Goal: Communication & Community: Answer question/provide support

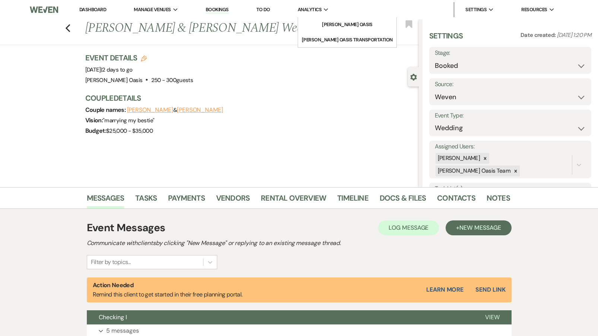
click at [314, 7] on span "Analytics" at bounding box center [310, 9] width 24 height 7
click at [315, 23] on li "[PERSON_NAME] Oasis" at bounding box center [347, 24] width 67 height 7
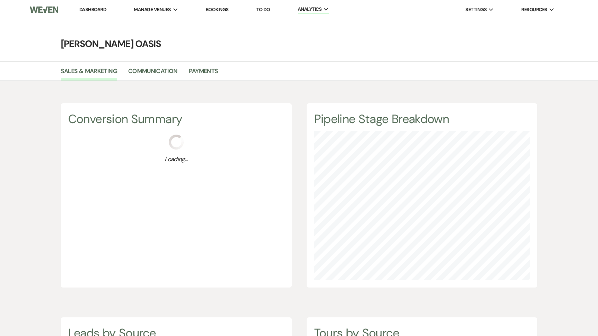
scroll to position [336, 598]
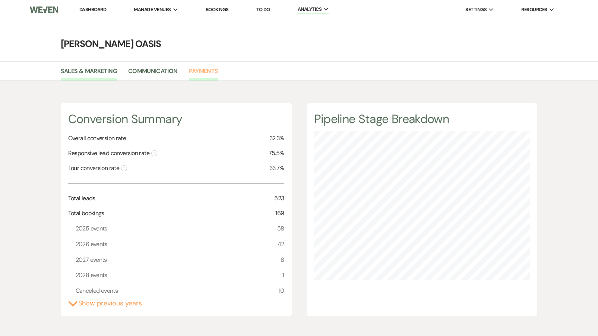
click at [201, 74] on link "Payments" at bounding box center [203, 73] width 29 height 14
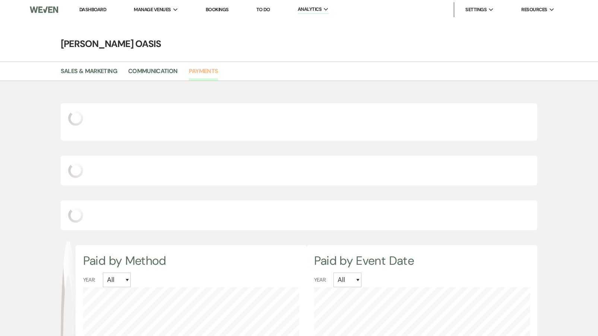
scroll to position [336, 598]
select select "2025"
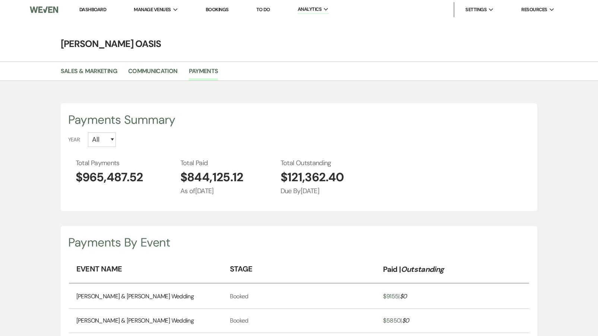
scroll to position [0, 0]
click at [98, 10] on link "Dashboard" at bounding box center [92, 9] width 27 height 6
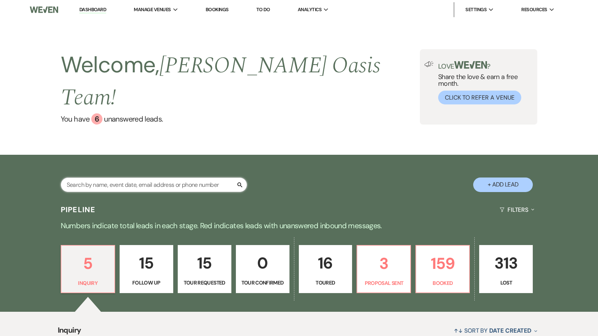
click at [108, 177] on input "text" at bounding box center [154, 184] width 186 height 15
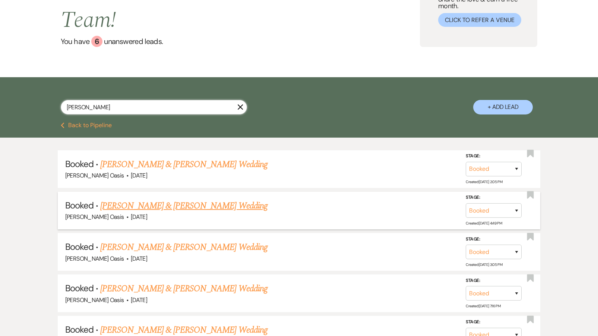
scroll to position [84, 0]
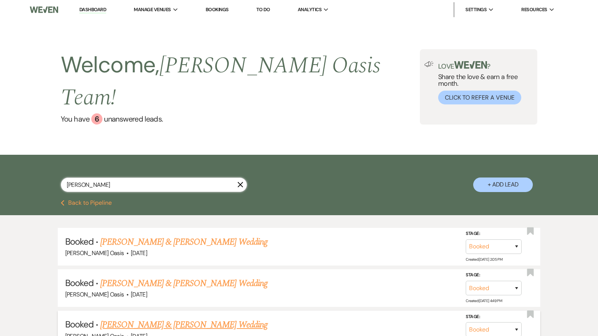
type input "[PERSON_NAME]"
click at [147, 318] on link "[PERSON_NAME] & [PERSON_NAME] Wedding" at bounding box center [183, 324] width 167 height 13
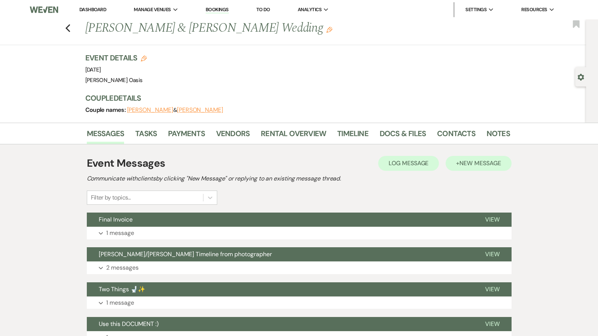
click at [493, 165] on span "New Message" at bounding box center [479, 163] width 41 height 8
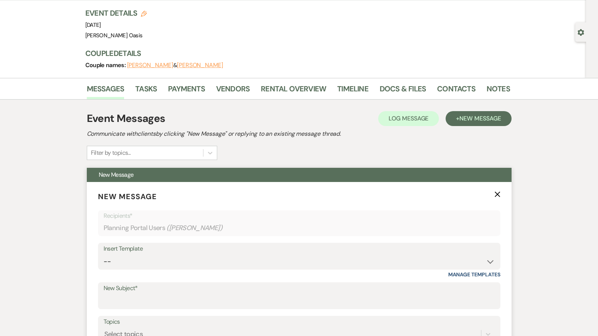
scroll to position [45, 0]
select select "6155"
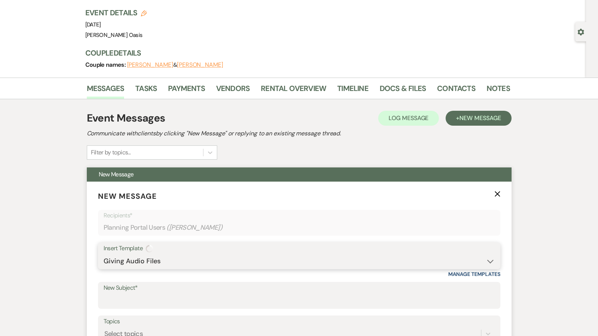
type input "Audio Files"
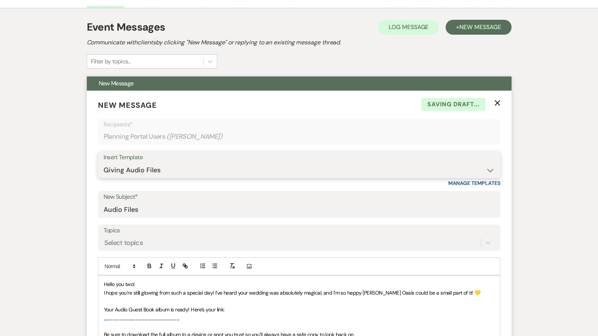
scroll to position [137, 0]
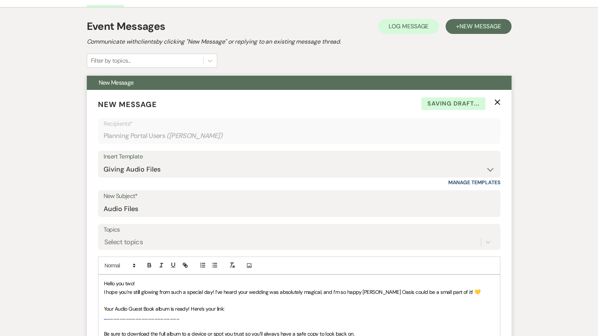
click at [243, 307] on p "Your Audio Guest Book album is ready! Here’s your link:" at bounding box center [299, 308] width 391 height 8
drag, startPoint x: 439, startPoint y: 305, endPoint x: 226, endPoint y: 309, distance: 213.2
click at [226, 309] on p "Your Audio Guest Book album is ready! Here’s your link: [URL][DOMAIN_NAME]" at bounding box center [299, 308] width 391 height 8
click at [184, 263] on icon "button" at bounding box center [185, 265] width 7 height 7
type input "[URL][DOMAIN_NAME]"
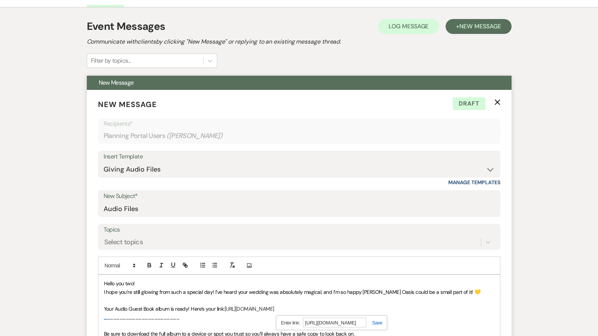
click at [376, 322] on link at bounding box center [374, 323] width 16 height 6
click at [373, 313] on p "_ _______________________" at bounding box center [299, 317] width 391 height 8
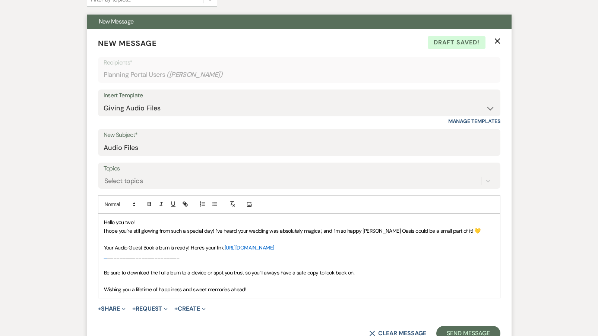
scroll to position [201, 0]
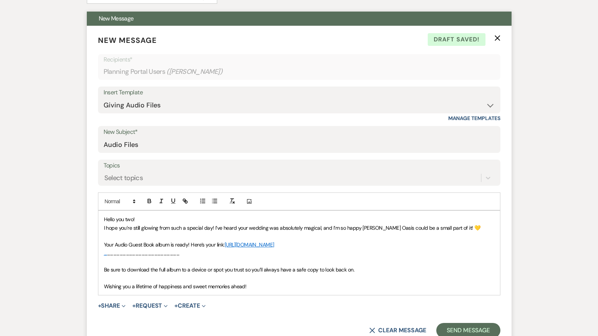
click at [184, 276] on p at bounding box center [299, 278] width 391 height 8
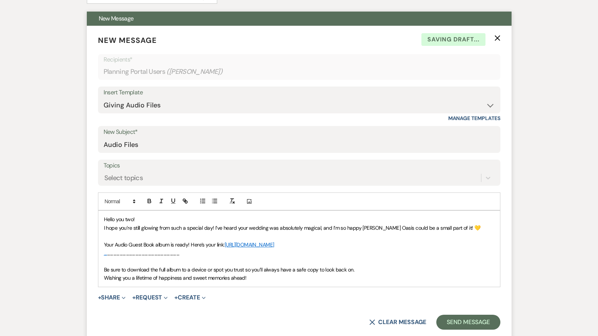
click at [263, 274] on p "Wishing you a lifetime of happiness and sweet memories ahead!" at bounding box center [299, 278] width 391 height 8
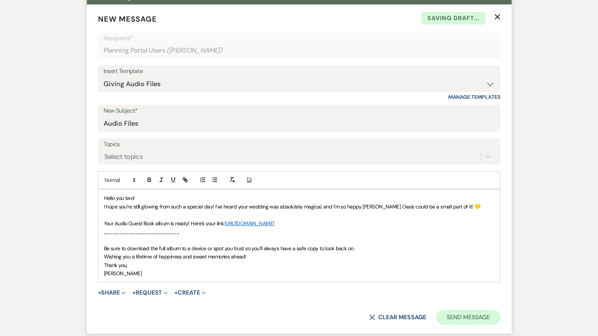
scroll to position [223, 0]
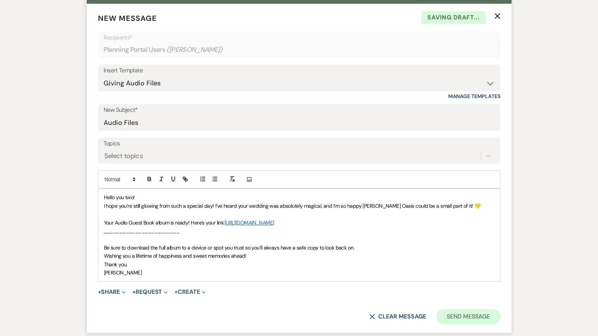
click at [467, 314] on button "Send Message" at bounding box center [468, 316] width 64 height 15
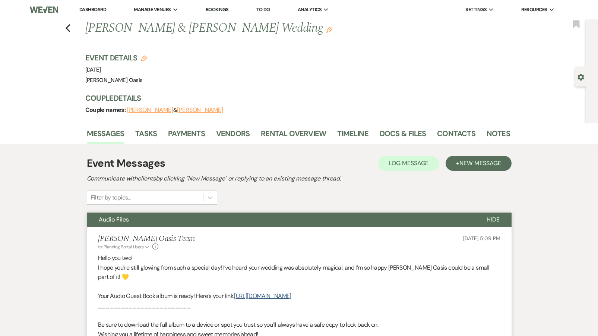
scroll to position [0, 0]
click at [101, 10] on link "Dashboard" at bounding box center [92, 9] width 27 height 6
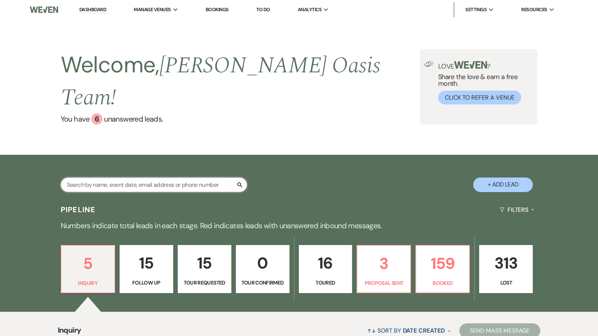
click at [88, 177] on input "text" at bounding box center [154, 184] width 186 height 15
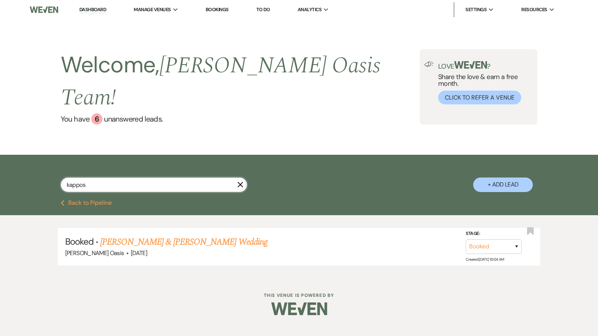
type input "kappos"
click at [102, 8] on link "Dashboard" at bounding box center [92, 9] width 27 height 7
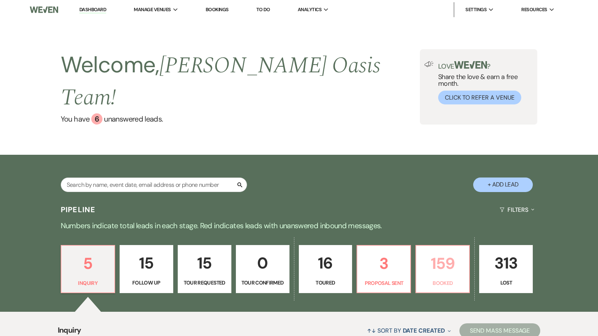
click at [418, 245] on link "159 Booked" at bounding box center [443, 269] width 54 height 48
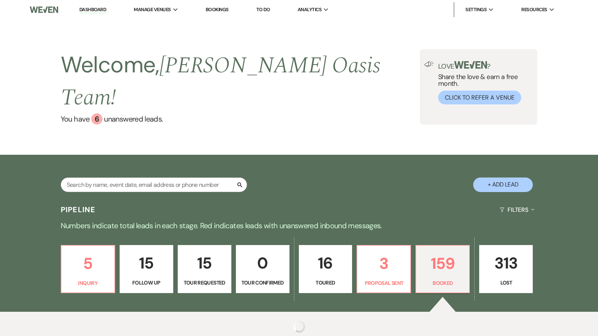
click at [418, 245] on link "159 Booked" at bounding box center [443, 269] width 54 height 48
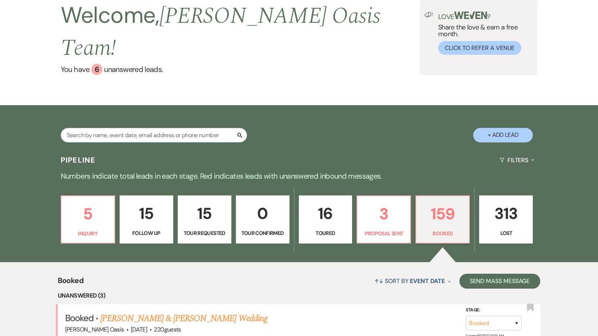
scroll to position [154, 0]
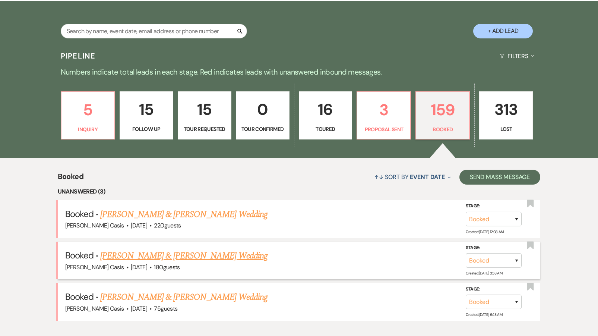
click at [146, 249] on link "[PERSON_NAME] & [PERSON_NAME] Wedding" at bounding box center [183, 255] width 167 height 13
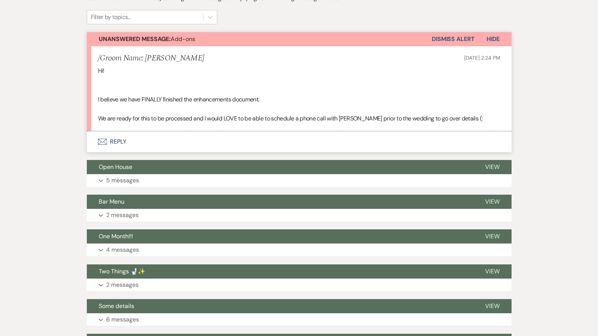
click at [159, 140] on button "Envelope Reply" at bounding box center [299, 141] width 425 height 21
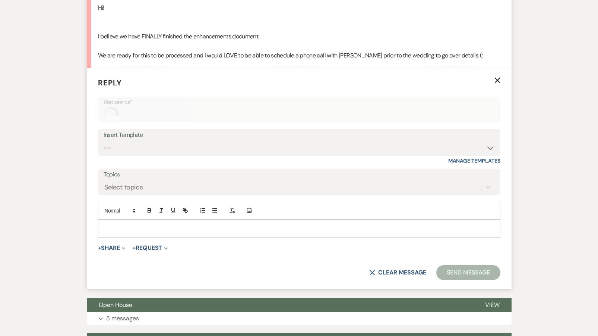
scroll to position [252, 0]
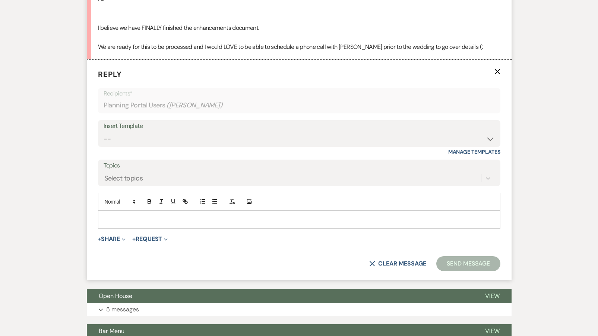
click at [136, 222] on div at bounding box center [299, 219] width 402 height 17
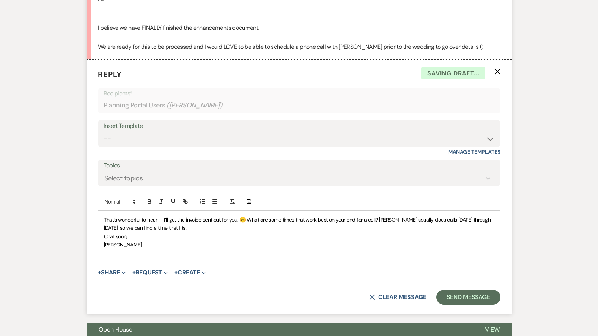
click at [157, 216] on span "That’s wonderful to hear — I’ll get the invoice sent out for you. 😊 What are so…" at bounding box center [298, 223] width 388 height 15
click at [308, 216] on span "That’s wonderful to hear your document is all finalized. I’ll get the invoice s…" at bounding box center [299, 223] width 391 height 15
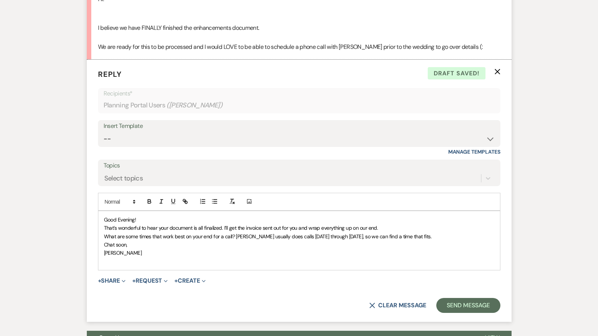
click at [107, 233] on span "What are some times that work best on your end for a call? [PERSON_NAME] usuall…" at bounding box center [268, 236] width 328 height 7
click at [389, 233] on span "As far as a call, what are some times that work best on your end for a call? [P…" at bounding box center [284, 236] width 361 height 7
drag, startPoint x: 391, startPoint y: 235, endPoint x: 478, endPoint y: 234, distance: 87.2
click at [478, 234] on p "As far as a call, what are some times that work best on your end for a call? [P…" at bounding box center [299, 236] width 391 height 8
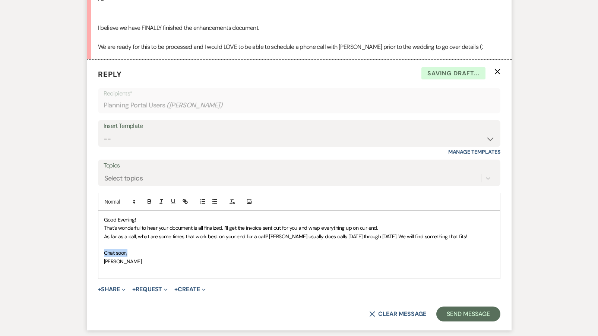
drag, startPoint x: 142, startPoint y: 252, endPoint x: 59, endPoint y: 246, distance: 83.6
click at [466, 308] on button "Send Message" at bounding box center [468, 313] width 64 height 15
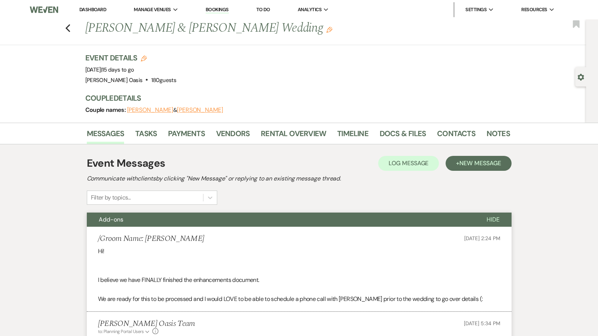
scroll to position [0, 0]
click at [69, 29] on icon "Previous" at bounding box center [68, 28] width 6 height 9
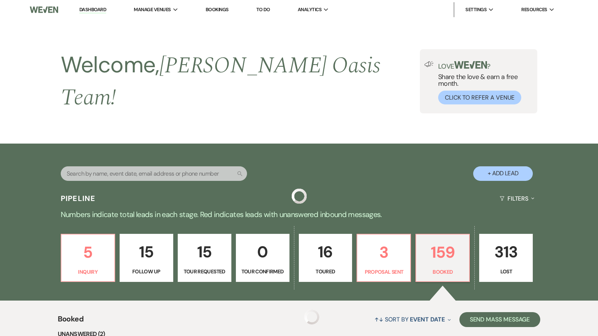
scroll to position [154, 0]
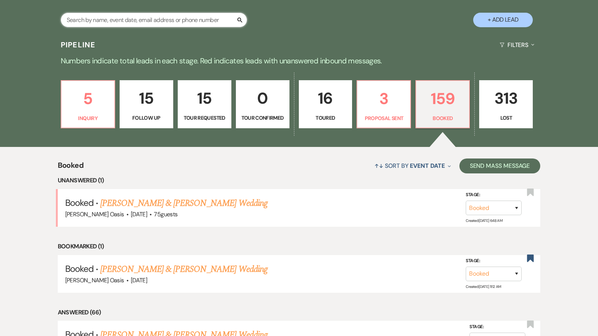
click at [118, 15] on input "text" at bounding box center [154, 20] width 186 height 15
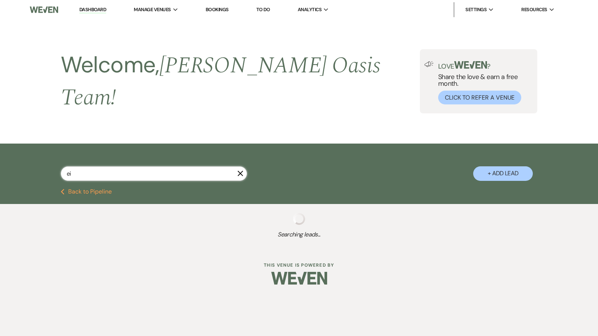
type input "eil"
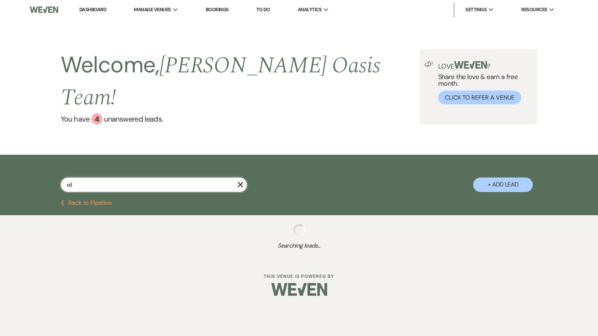
select select "2"
select select "8"
select select "1"
select select "8"
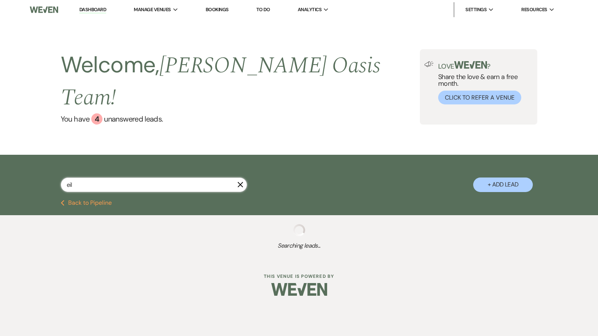
select select "1"
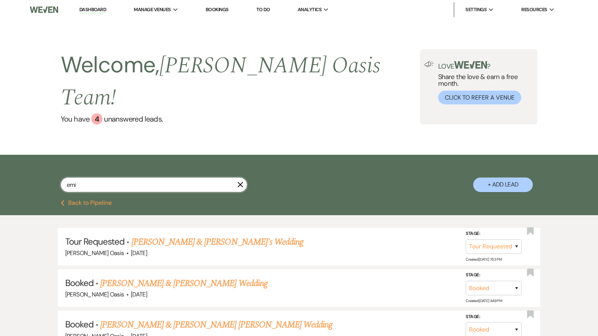
type input "[PERSON_NAME]"
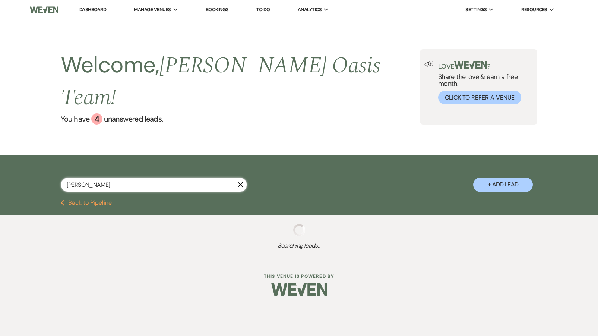
select select "5"
select select "8"
select select "6"
select select "8"
select select "5"
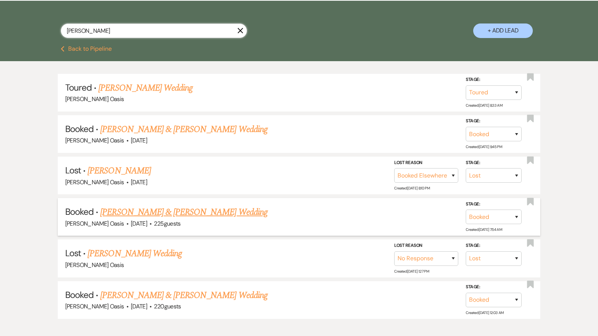
scroll to position [155, 0]
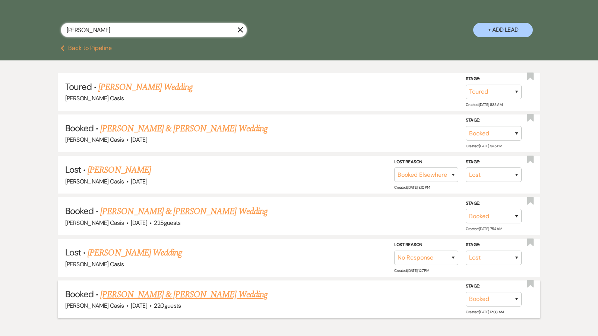
type input "[PERSON_NAME]"
click at [161, 288] on link "[PERSON_NAME] & [PERSON_NAME] Wedding" at bounding box center [183, 294] width 167 height 13
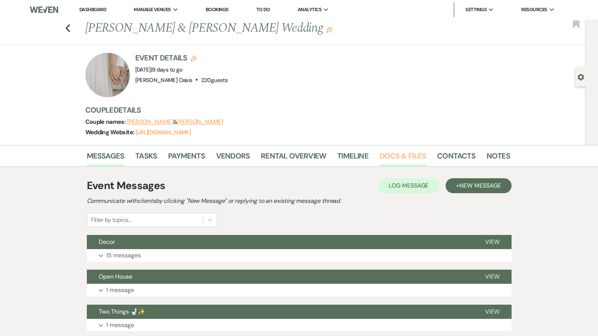
click at [393, 152] on link "Docs & Files" at bounding box center [403, 158] width 46 height 16
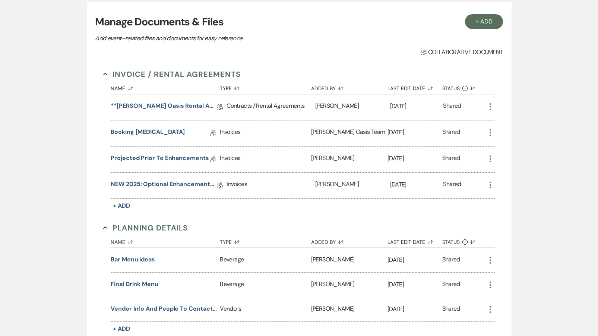
scroll to position [173, 0]
click at [146, 308] on button "Vendor Info and People to Contact Day of Wedding" at bounding box center [164, 307] width 106 height 9
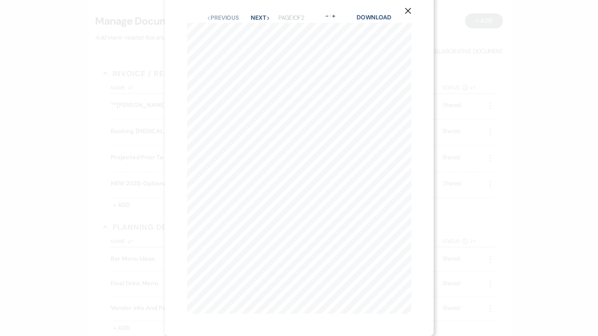
scroll to position [9, 0]
click at [255, 19] on button "Next Next" at bounding box center [260, 18] width 19 height 6
click at [216, 31] on div "Previous Previous Next Next Page 2 of 2 - Zoom + Download" at bounding box center [299, 27] width 224 height 10
click at [217, 27] on button "Previous Previous" at bounding box center [222, 27] width 32 height 6
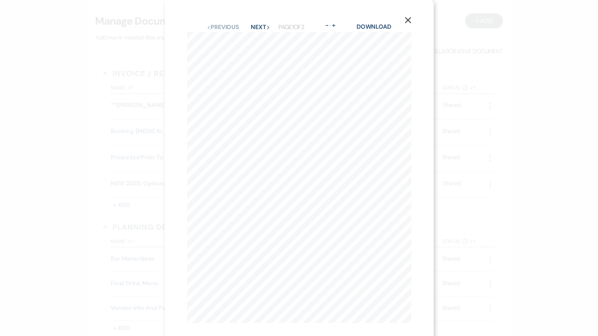
click at [409, 24] on button "X" at bounding box center [407, 19] width 11 height 13
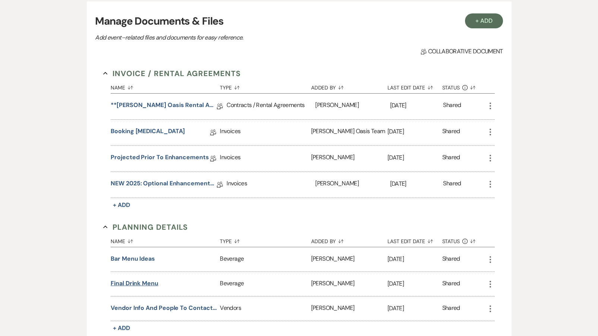
click at [146, 282] on button "Final Drink Menu" at bounding box center [135, 283] width 48 height 9
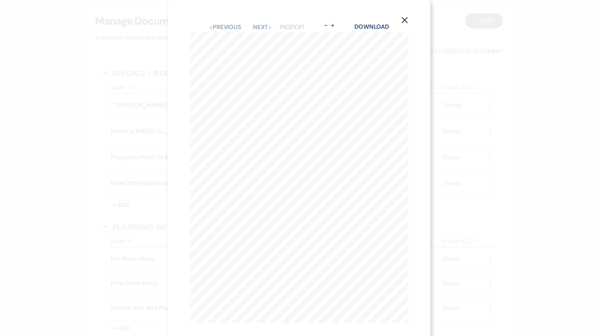
click at [406, 19] on use "button" at bounding box center [405, 20] width 6 height 6
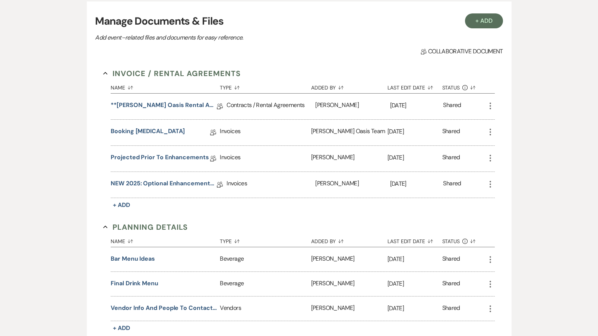
click at [406, 19] on h3 "Manage Documents & Files" at bounding box center [299, 21] width 408 height 16
click at [142, 283] on button "Final Drink Menu" at bounding box center [135, 283] width 48 height 9
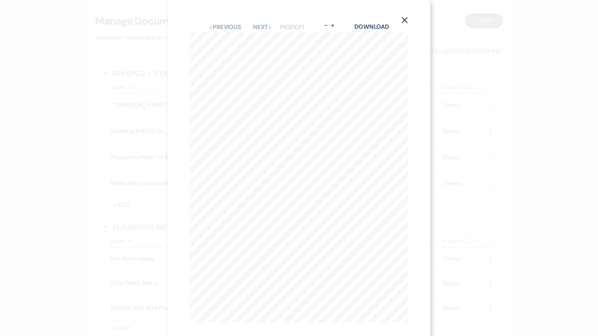
click at [406, 18] on icon "X" at bounding box center [404, 20] width 7 height 7
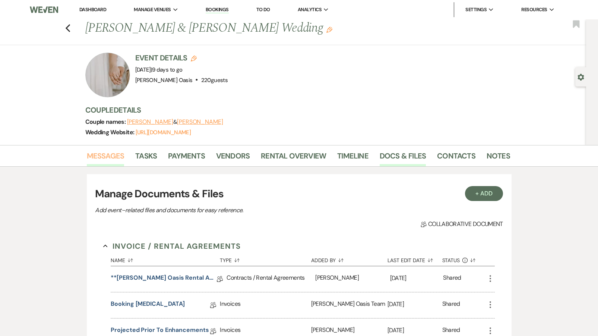
click at [104, 161] on link "Messages" at bounding box center [106, 158] width 38 height 16
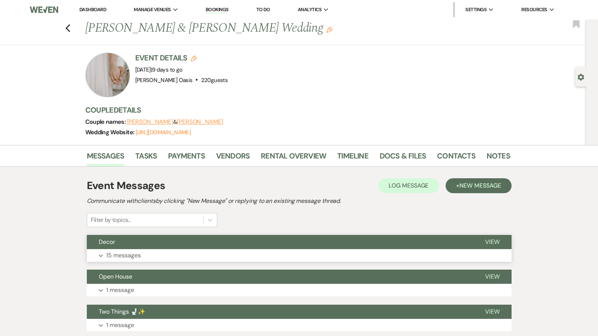
click at [107, 249] on button "Expand 15 messages" at bounding box center [299, 255] width 425 height 13
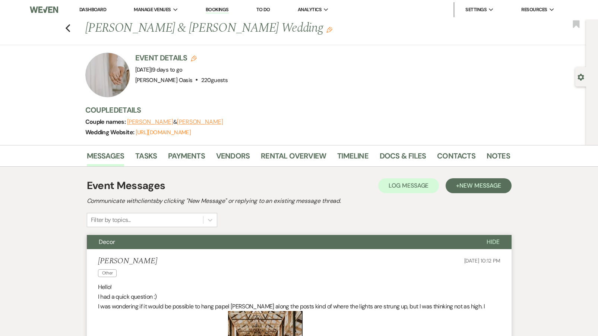
scroll to position [13, 0]
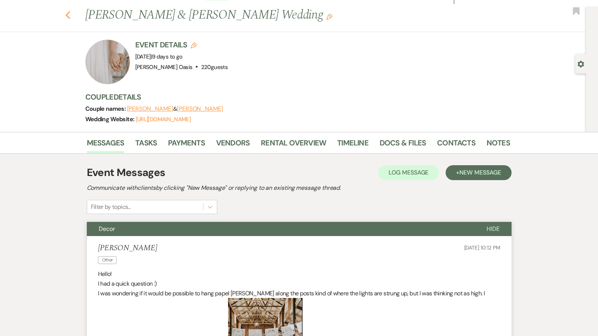
click at [66, 17] on icon "Previous" at bounding box center [68, 15] width 6 height 9
select select "5"
select select "8"
select select "6"
select select "8"
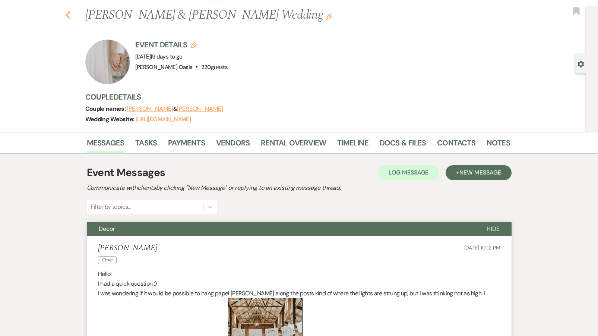
select select "5"
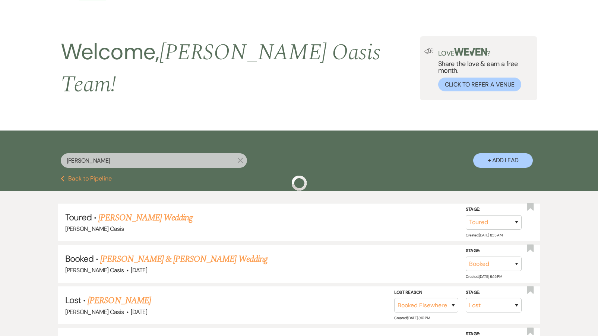
scroll to position [155, 0]
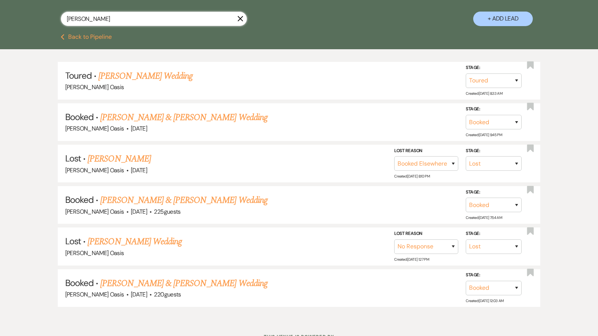
type input "[PERSON_NAME]"
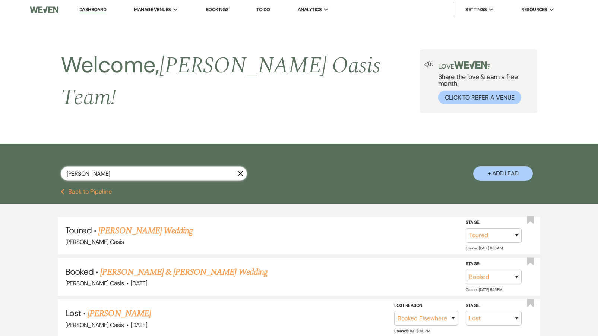
select select "6"
select select "8"
select select "5"
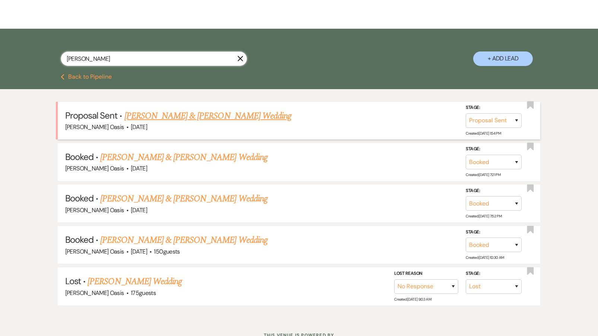
scroll to position [127, 0]
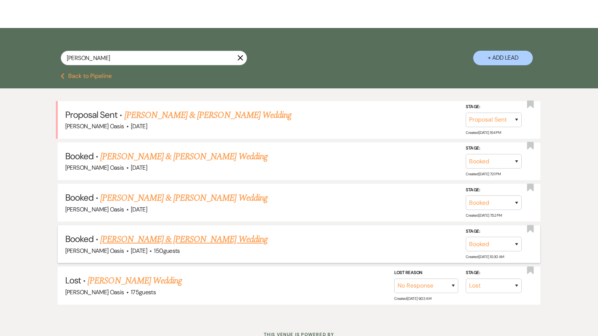
click at [146, 233] on link "[PERSON_NAME] & [PERSON_NAME] Wedding" at bounding box center [183, 239] width 167 height 13
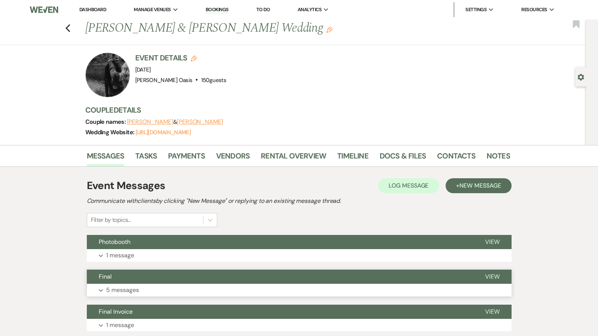
click at [201, 269] on button "Final" at bounding box center [280, 276] width 386 height 14
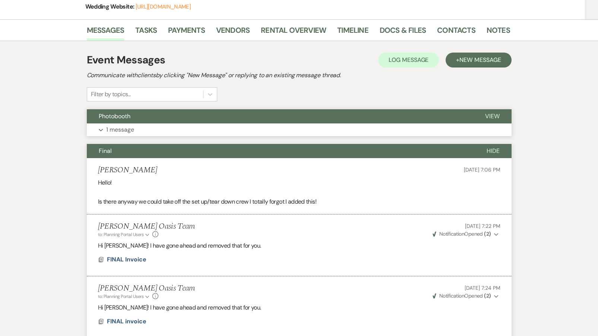
scroll to position [124, 0]
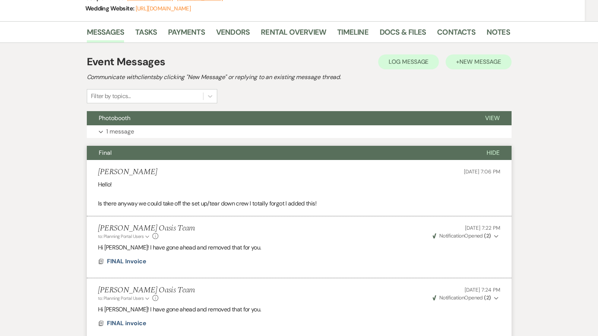
click at [465, 60] on span "New Message" at bounding box center [479, 62] width 41 height 8
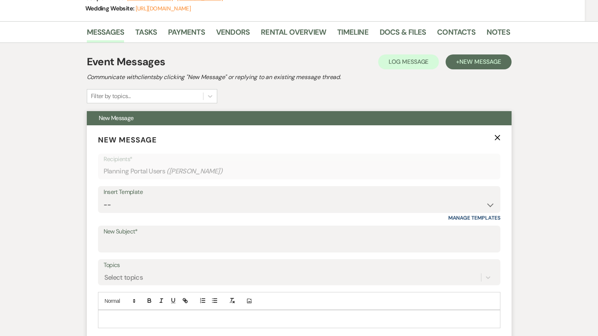
click at [155, 250] on div "New Subject*" at bounding box center [299, 238] width 402 height 27
click at [158, 246] on input "New Subject*" at bounding box center [299, 244] width 391 height 15
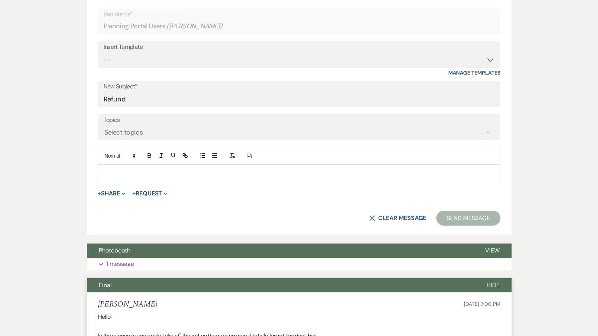
scroll to position [276, 0]
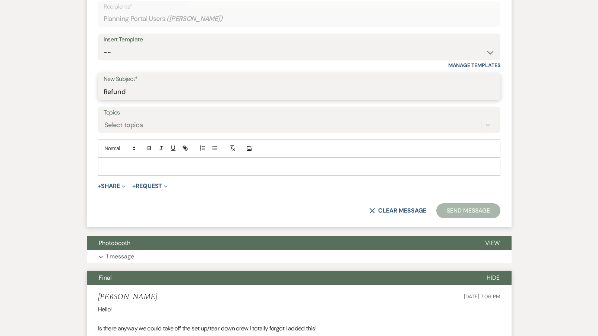
type input "Refund"
click at [133, 163] on p at bounding box center [299, 166] width 391 height 8
paste div
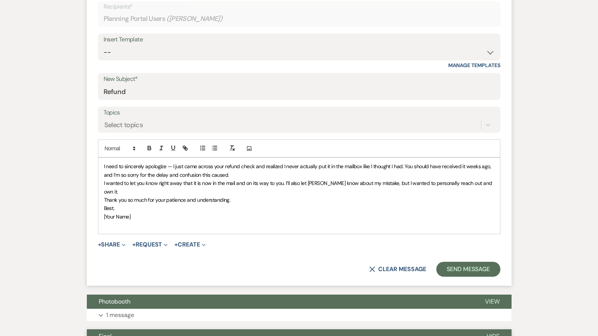
click at [103, 165] on div "I need to sincerely apologize — I just came across your refund check and realiz…" at bounding box center [299, 196] width 402 height 76
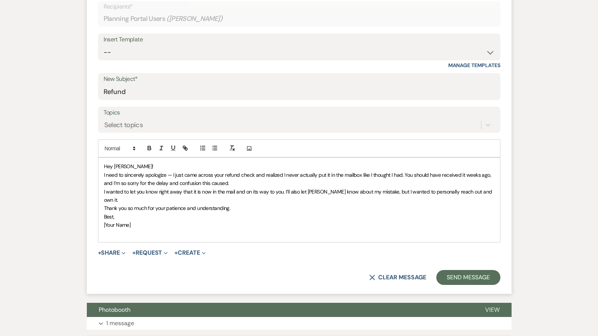
click at [173, 172] on span "﻿ I need to sincerely apologize — I just came across your refund check and real…" at bounding box center [298, 178] width 389 height 15
click at [259, 171] on span "I need to sincerely apologize. I just came across your refund check and realize…" at bounding box center [296, 178] width 384 height 15
drag, startPoint x: 351, startPoint y: 173, endPoint x: 334, endPoint y: 173, distance: 16.4
click at [334, 173] on span "I need to sincerely apologize. I just came across your refund check. I must hav…" at bounding box center [293, 178] width 378 height 15
click at [464, 172] on span "I need to sincerely apologize. I just came across your refund check. I must hav…" at bounding box center [298, 178] width 389 height 15
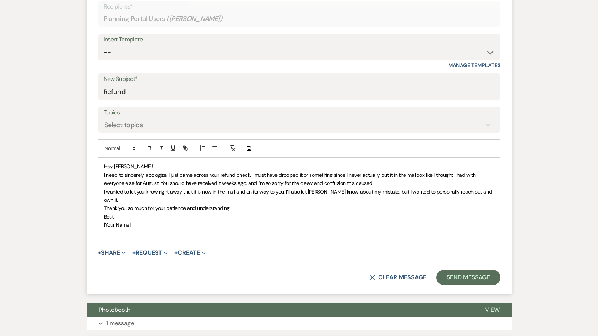
click at [352, 231] on div "Hey [PERSON_NAME]! I need to sincerely apologize. I just came across your refun…" at bounding box center [299, 199] width 402 height 85
click at [321, 180] on span "I need to sincerely apologize. I just came across your refund check. I must hav…" at bounding box center [290, 178] width 373 height 15
drag, startPoint x: 136, startPoint y: 215, endPoint x: 95, endPoint y: 200, distance: 44.0
click at [95, 200] on form "New Message X Draft Recipients* Planning Portal Users ( [PERSON_NAME] ) Insert …" at bounding box center [299, 133] width 425 height 321
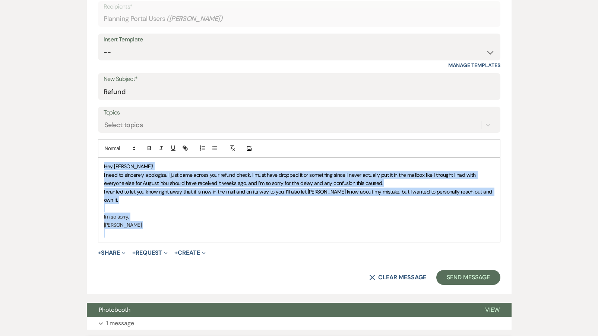
copy div "Hey [PERSON_NAME]! I need to sincerely apologize. I just came across your refun…"
click at [235, 180] on span "I need to sincerely apologize. I just came across your refund check. I must hav…" at bounding box center [290, 178] width 373 height 15
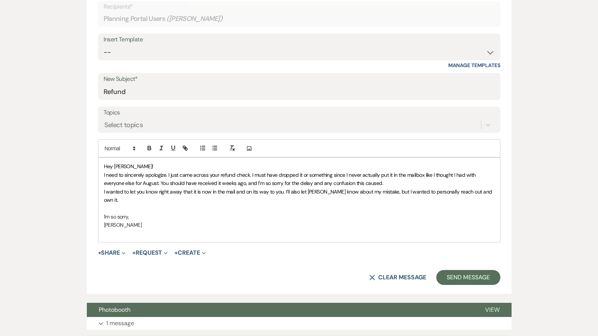
click at [222, 181] on span "I need to sincerely apologize. I just came across your refund check. I must hav…" at bounding box center [290, 178] width 373 height 15
click at [238, 180] on span "I need to sincerely apologize. I just came across your refund check. I must hav…" at bounding box center [290, 178] width 373 height 15
click at [460, 270] on button "Send Message" at bounding box center [468, 277] width 64 height 15
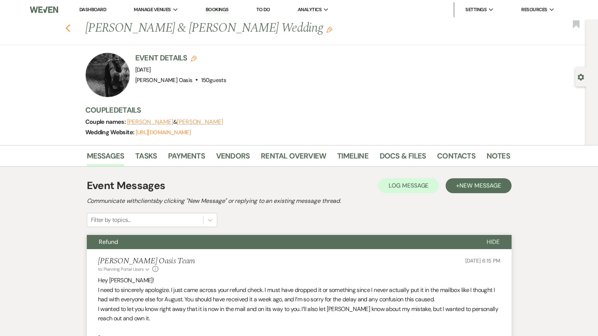
scroll to position [0, 0]
click at [69, 25] on use "button" at bounding box center [67, 28] width 5 height 8
select select "6"
select select "8"
select select "5"
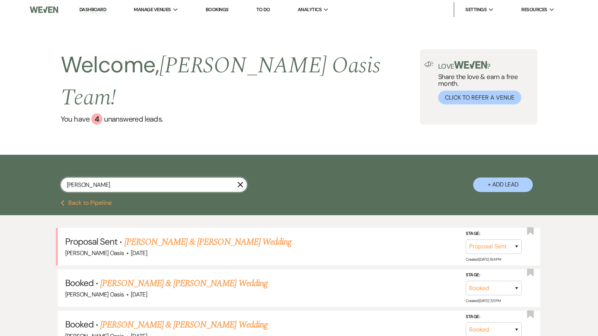
drag, startPoint x: 90, startPoint y: 166, endPoint x: 26, endPoint y: 163, distance: 63.4
click at [26, 163] on div "[PERSON_NAME] X + Add Lead" at bounding box center [299, 177] width 598 height 45
type input "ali"
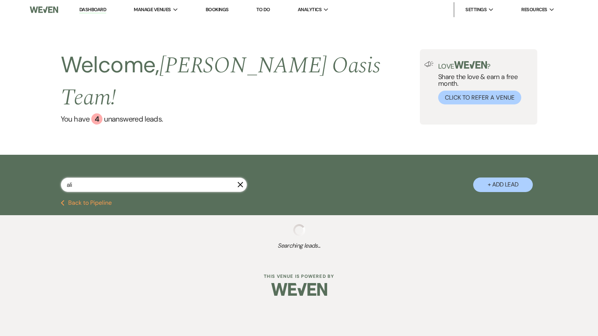
select select "5"
select select "8"
select select "5"
select select "8"
select select "5"
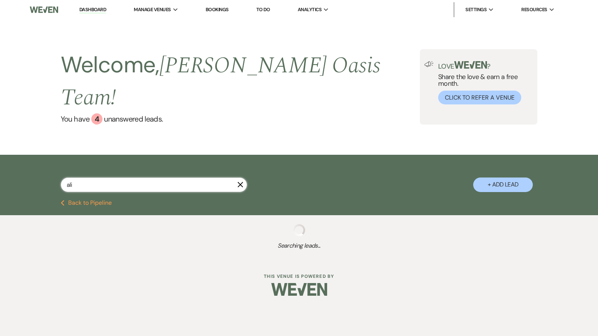
select select "8"
select select "6"
select select "8"
select select "5"
select select "8"
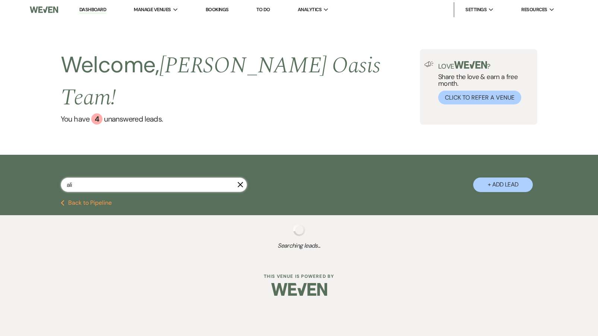
select select "1"
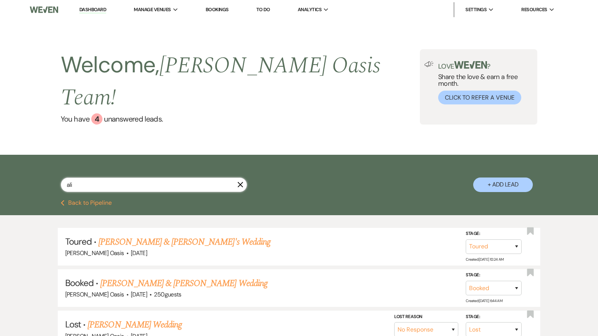
type input "[PERSON_NAME]"
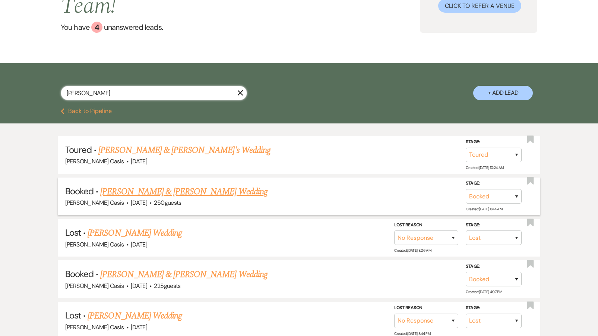
scroll to position [99, 0]
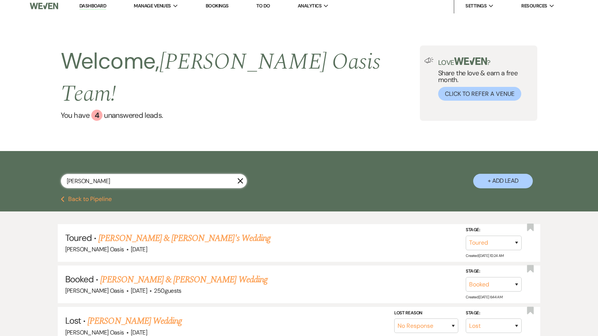
select select "5"
select select "8"
select select "5"
select select "8"
select select "5"
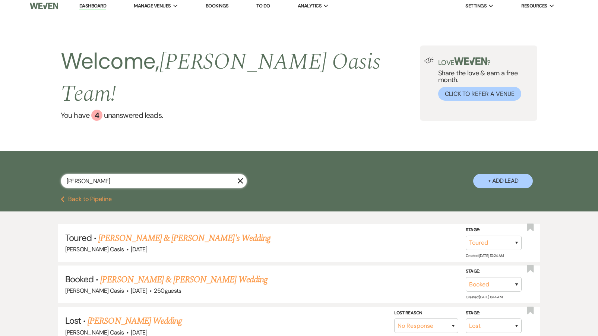
select select "8"
select select "6"
select select "8"
select select "5"
select select "8"
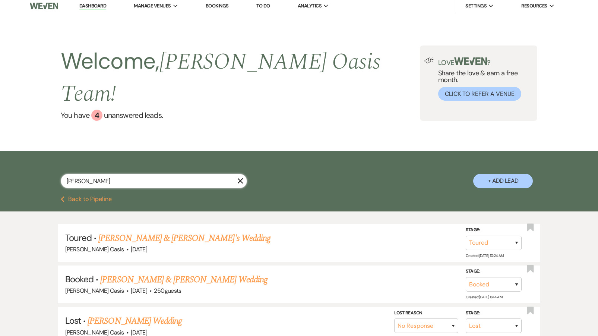
select select "1"
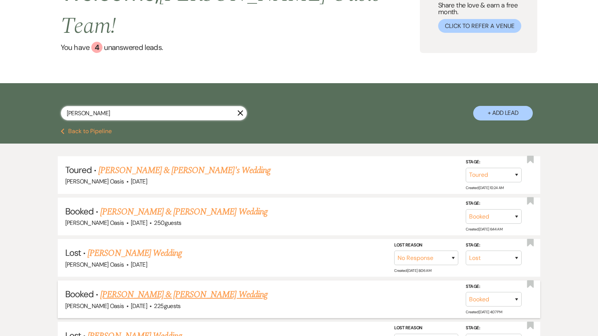
scroll to position [72, 0]
type input "[PERSON_NAME]"
click at [123, 287] on link "[PERSON_NAME] & [PERSON_NAME] Wedding" at bounding box center [183, 293] width 167 height 13
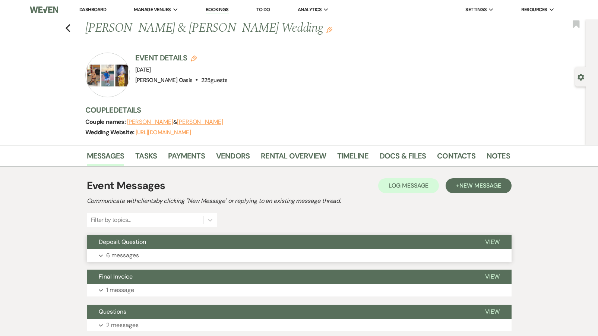
click at [129, 247] on button "Deposit Question" at bounding box center [280, 242] width 386 height 14
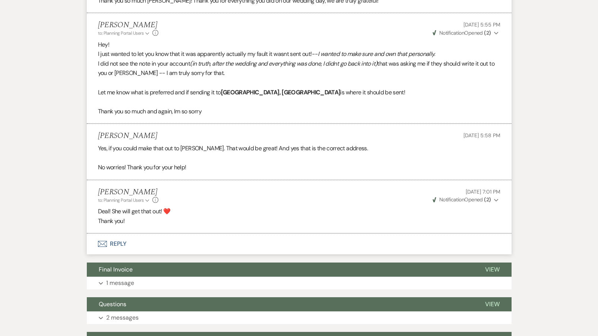
scroll to position [464, 0]
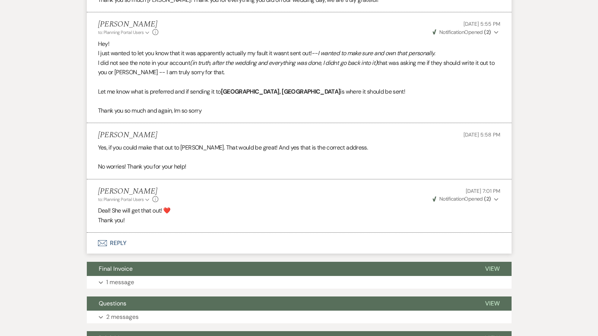
click at [133, 233] on button "Envelope Reply" at bounding box center [299, 243] width 425 height 21
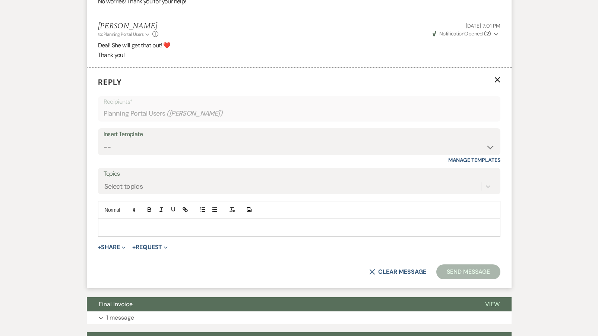
scroll to position [631, 0]
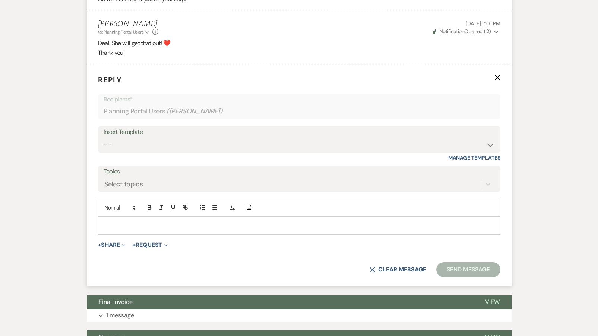
click at [137, 221] on p at bounding box center [299, 225] width 391 height 8
paste div
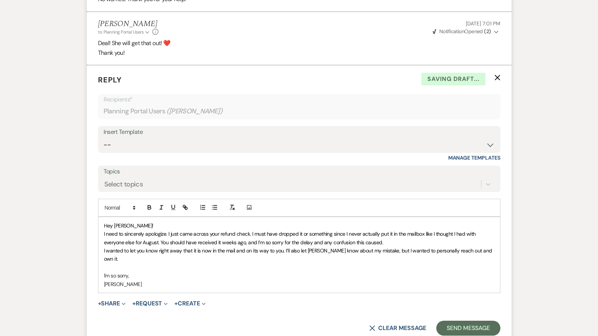
click at [124, 222] on span "Hey [PERSON_NAME]!" at bounding box center [129, 225] width 50 height 7
drag, startPoint x: 159, startPoint y: 234, endPoint x: 135, endPoint y: 234, distance: 24.2
click at [135, 234] on span "I need to sincerely apologize. I just came across your refund check. I must hav…" at bounding box center [290, 237] width 373 height 15
click at [136, 234] on span "I need to sincerely apologize. I just came across your refund check. I must hav…" at bounding box center [290, 237] width 373 height 15
click at [223, 232] on span "I need to sincerely apologize. I just came across your refund check. I must hav…" at bounding box center [290, 237] width 373 height 15
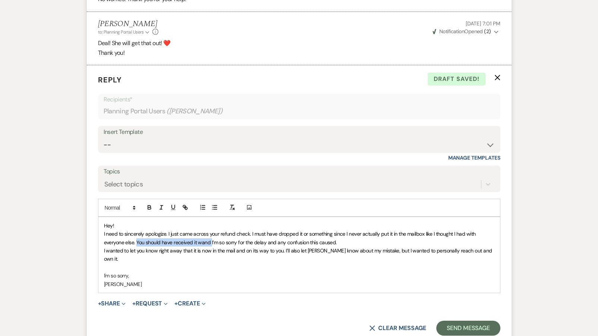
drag, startPoint x: 211, startPoint y: 233, endPoint x: 136, endPoint y: 233, distance: 74.2
click at [136, 233] on span "I need to sincerely apologize. I just came across your refund check. I must hav…" at bounding box center [290, 237] width 373 height 15
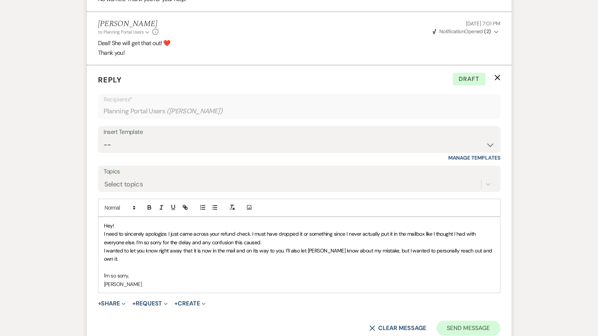
click at [467, 320] on button "Send Message" at bounding box center [468, 327] width 64 height 15
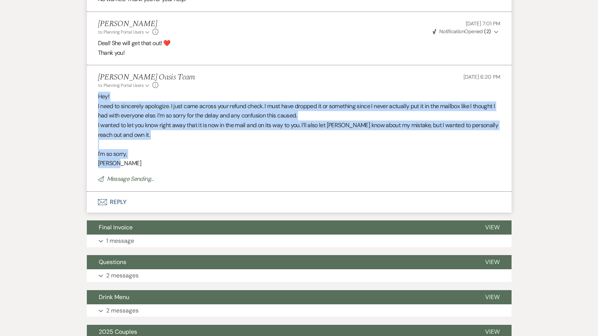
drag, startPoint x: 117, startPoint y: 154, endPoint x: 98, endPoint y: 86, distance: 70.6
click at [98, 92] on div "Hey! I need to sincerely apologize. I just came across your refund check. I mus…" at bounding box center [299, 130] width 402 height 76
copy div "Hey! I need to sincerely apologize. I just came across your refund check. I mus…"
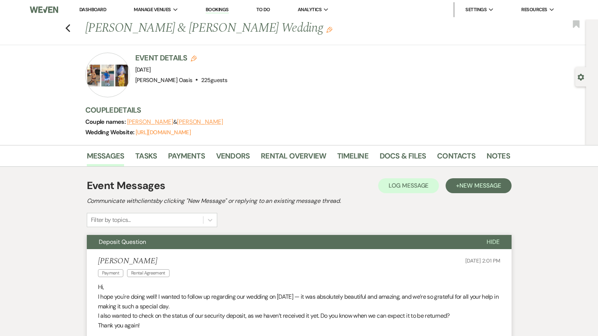
scroll to position [0, 0]
click at [91, 7] on link "Dashboard" at bounding box center [92, 9] width 27 height 6
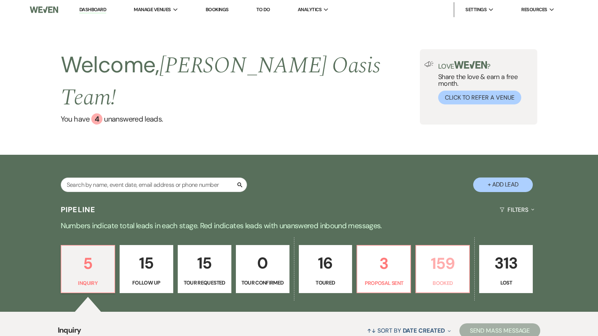
click at [447, 279] on p "Booked" at bounding box center [443, 283] width 44 height 8
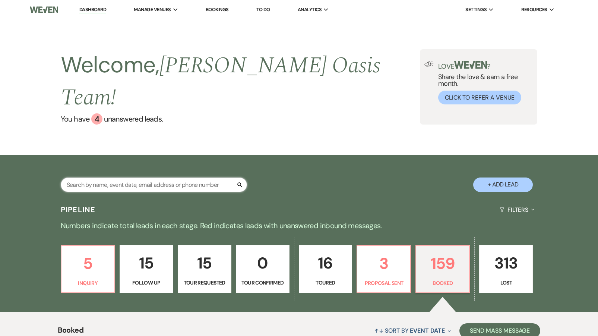
click at [84, 177] on input "text" at bounding box center [154, 184] width 186 height 15
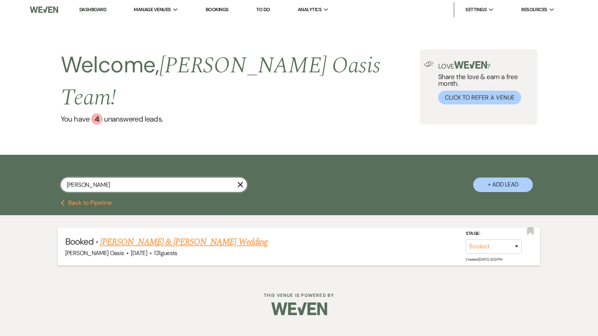
type input "[PERSON_NAME]"
click at [149, 253] on span "·" at bounding box center [150, 253] width 2 height 0
click at [145, 235] on link "[PERSON_NAME] & [PERSON_NAME] Wedding" at bounding box center [183, 241] width 167 height 13
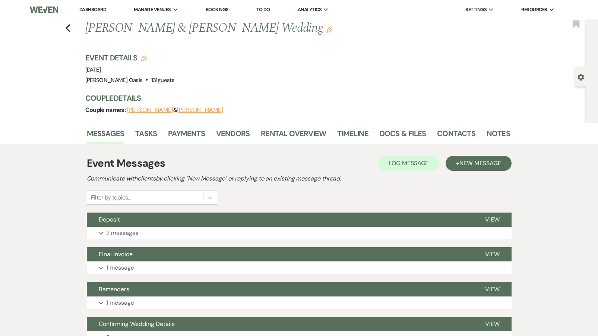
click at [145, 221] on button "Deposit" at bounding box center [280, 219] width 386 height 14
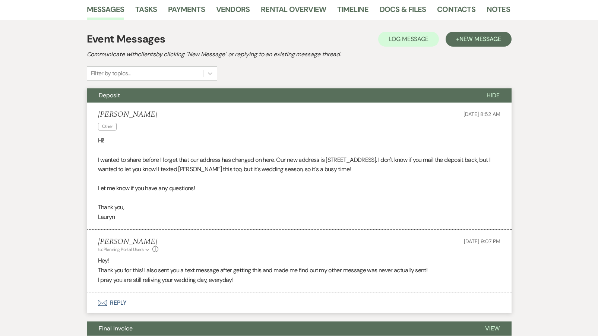
scroll to position [141, 0]
